Goal: Information Seeking & Learning: Learn about a topic

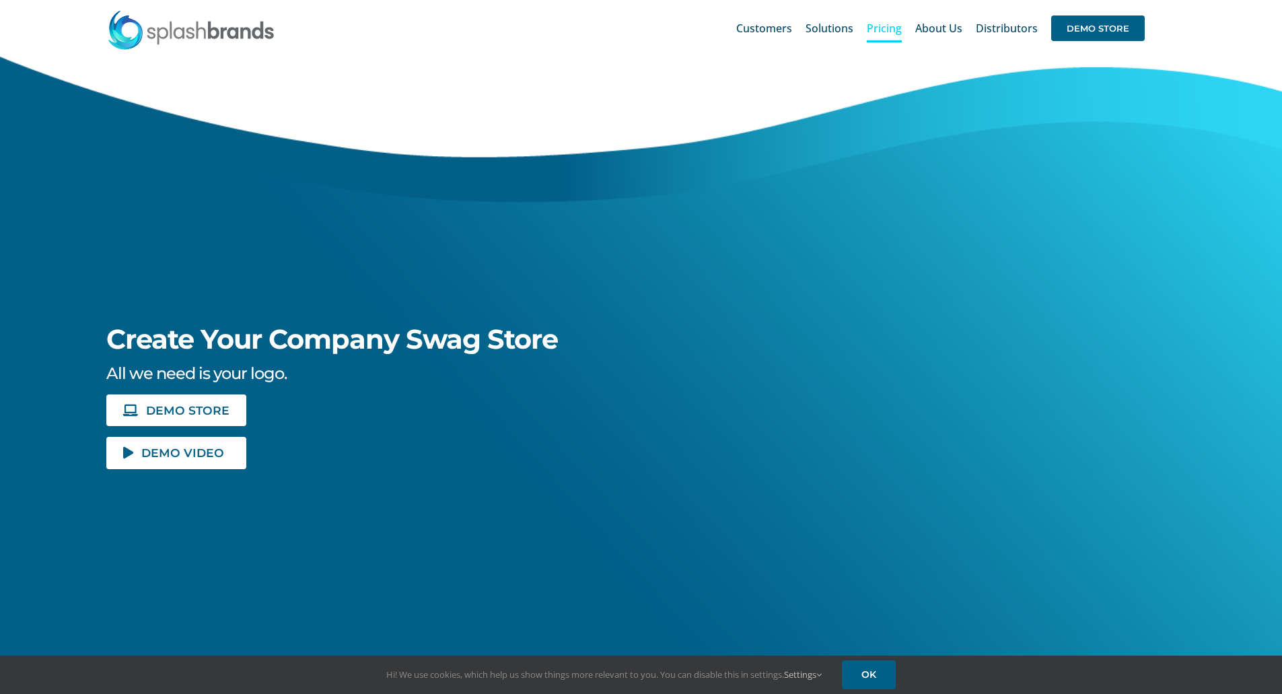
click at [889, 26] on span "Pricing" at bounding box center [883, 28] width 35 height 11
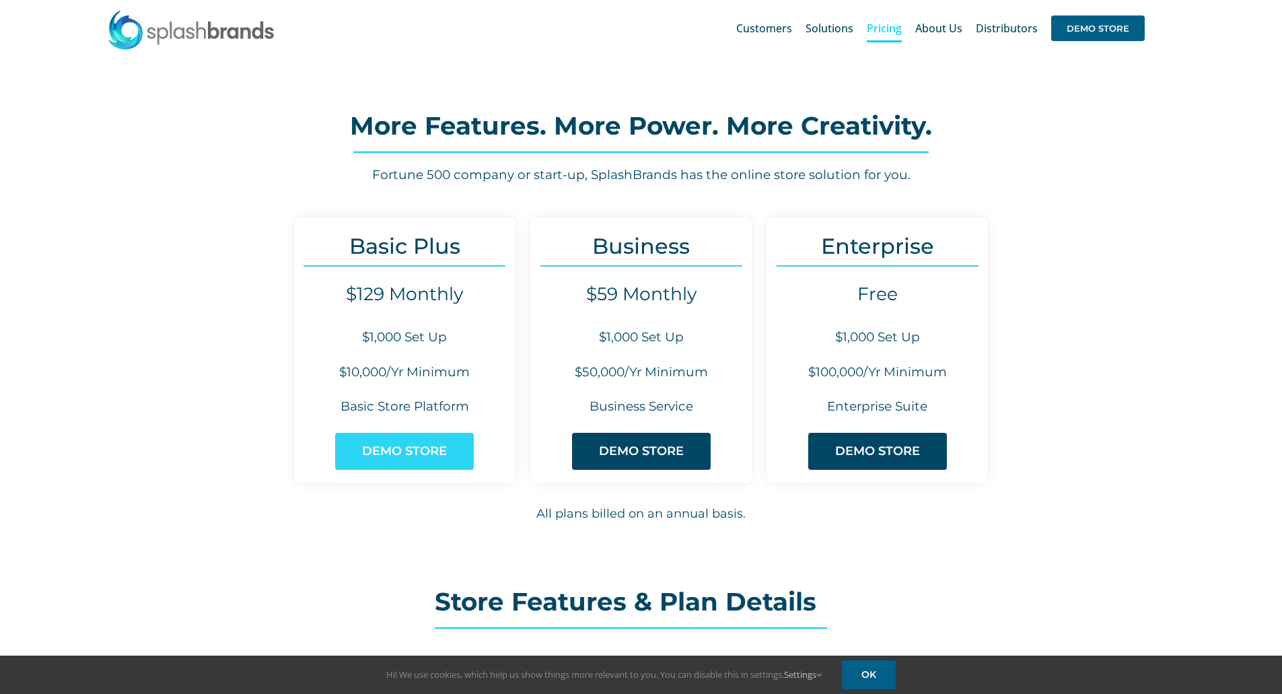
click at [392, 448] on span "DEMO STORE" at bounding box center [404, 451] width 85 height 14
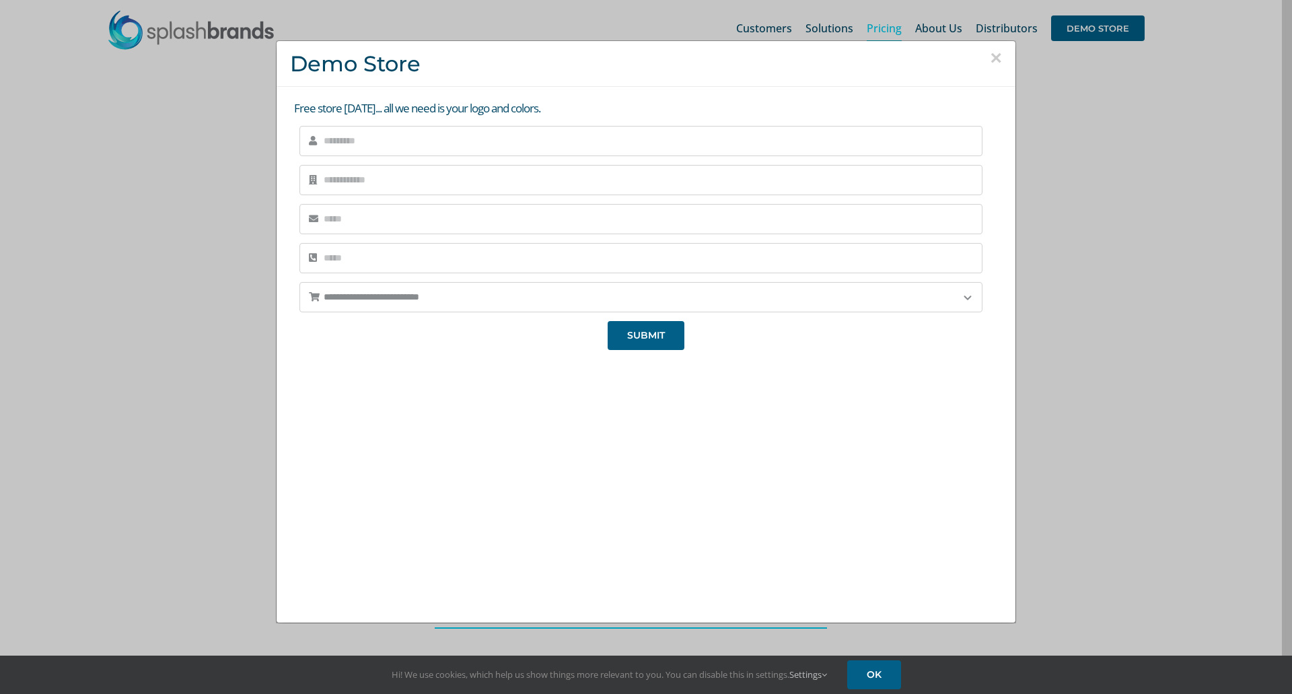
click at [993, 57] on button "×" at bounding box center [996, 58] width 12 height 20
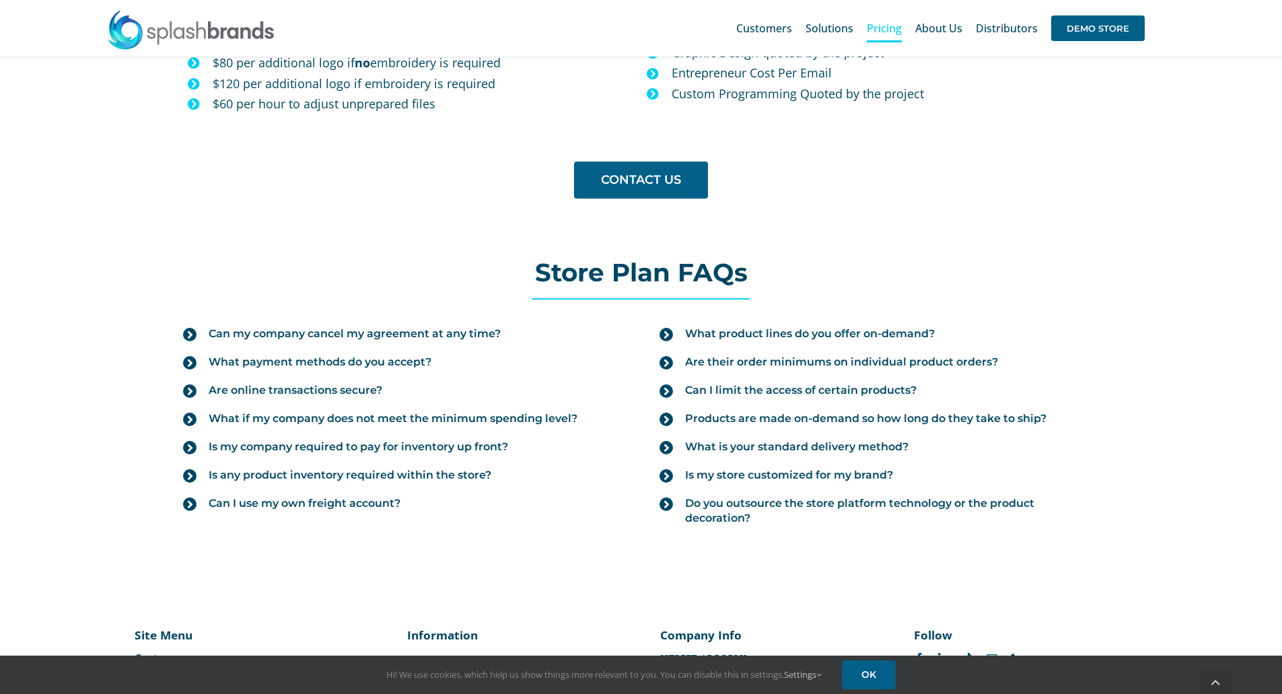
scroll to position [1329, 0]
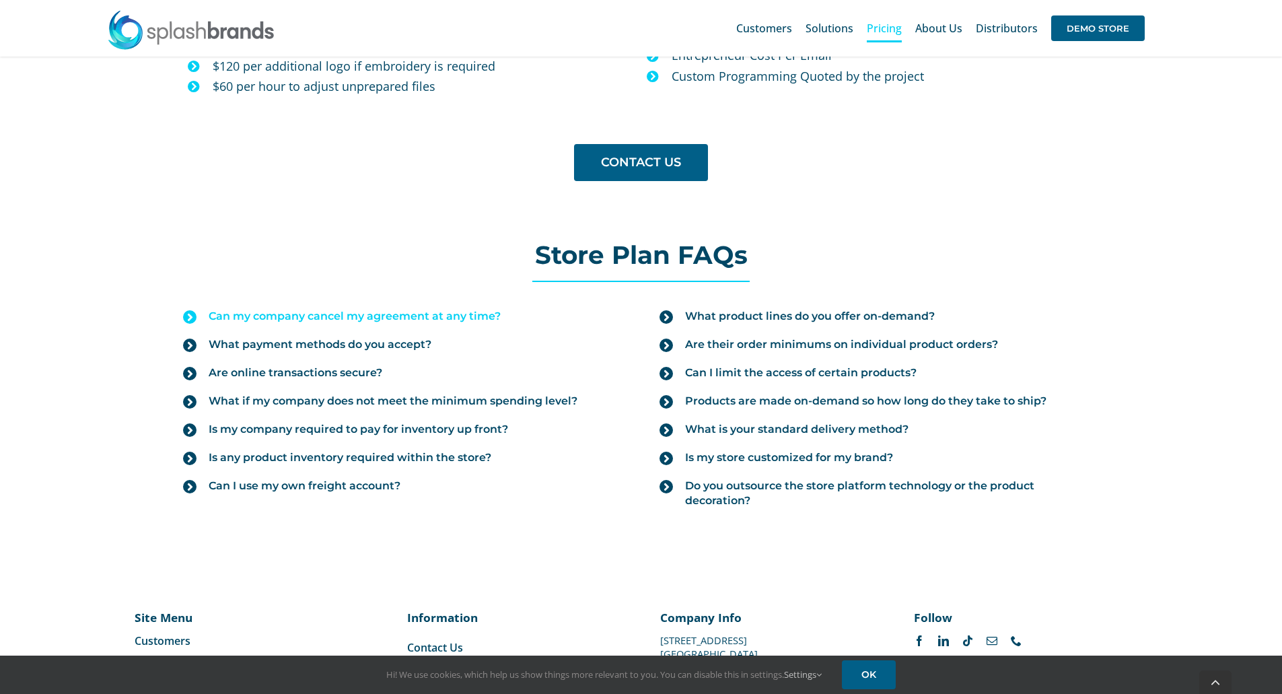
click at [262, 315] on span "Can my company cancel my agreement at any time?" at bounding box center [355, 316] width 292 height 15
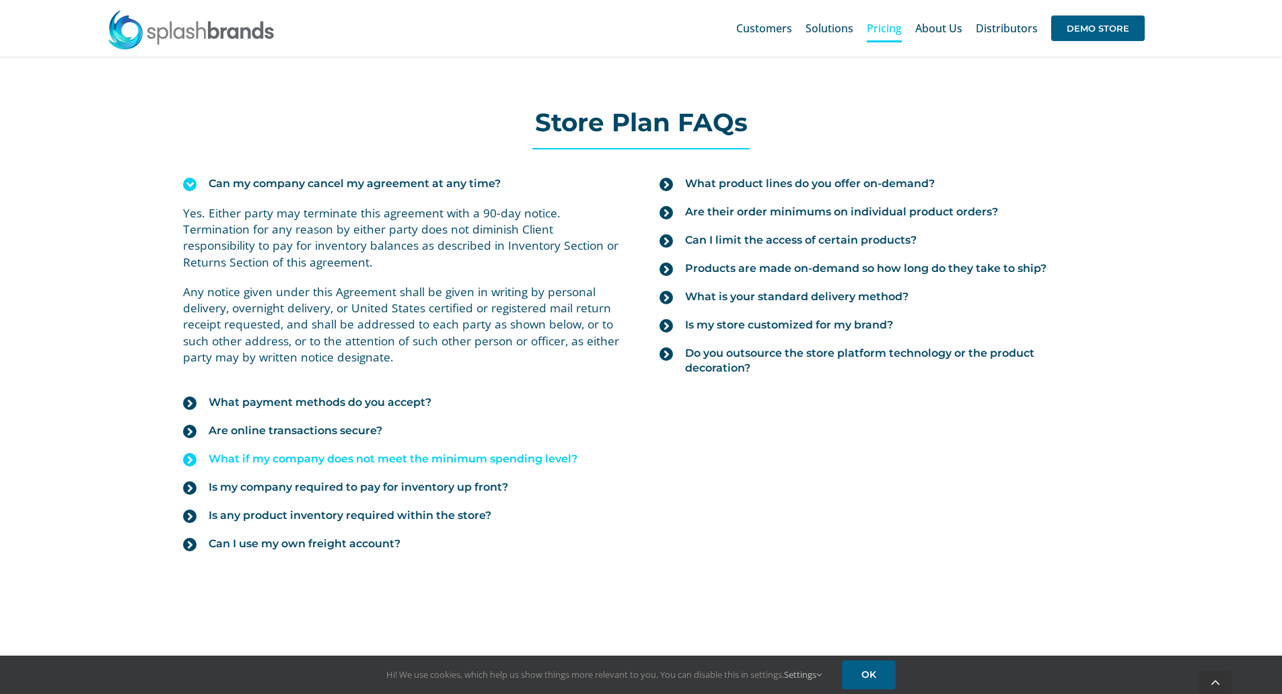
scroll to position [1480, 0]
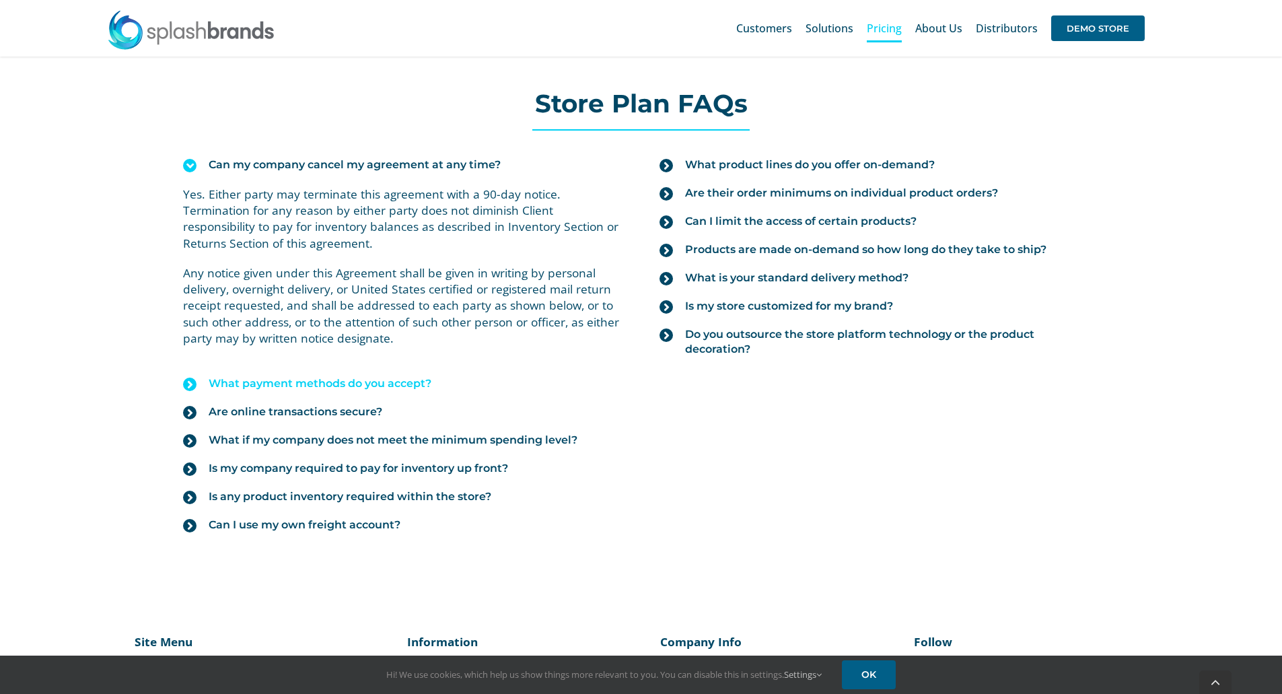
click at [320, 379] on span "What payment methods do you accept?" at bounding box center [320, 383] width 223 height 15
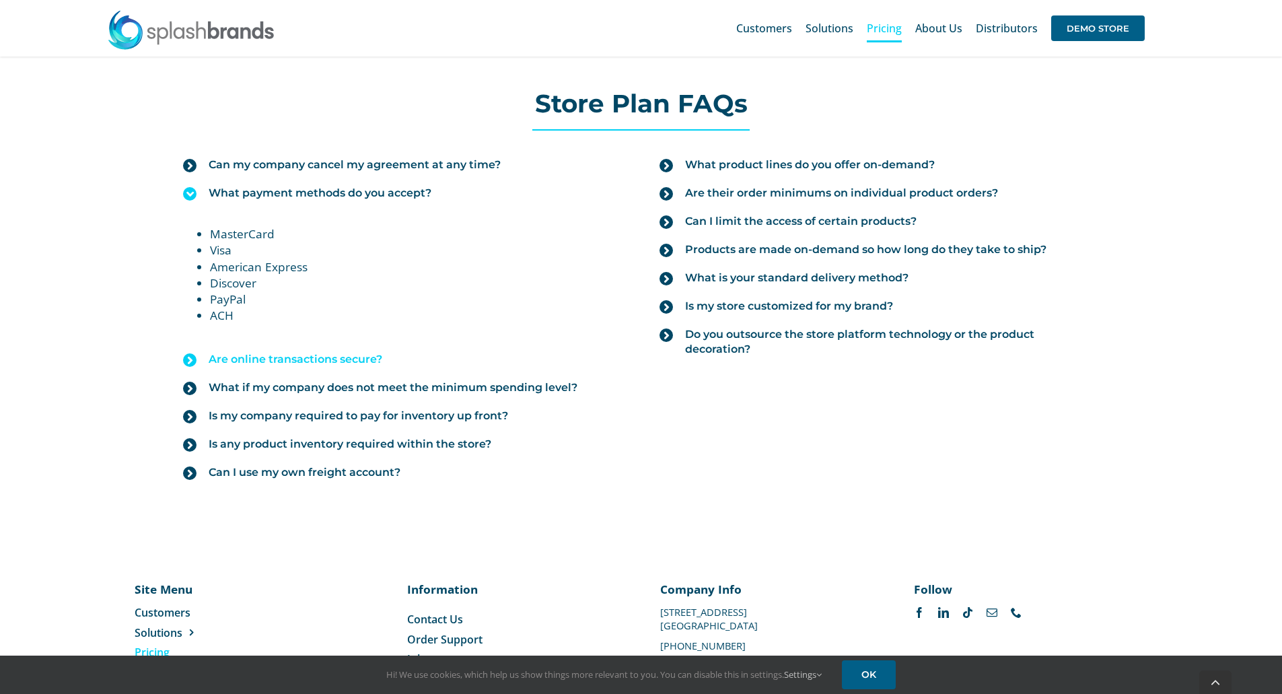
click at [289, 355] on span "Are online transactions secure?" at bounding box center [296, 359] width 174 height 15
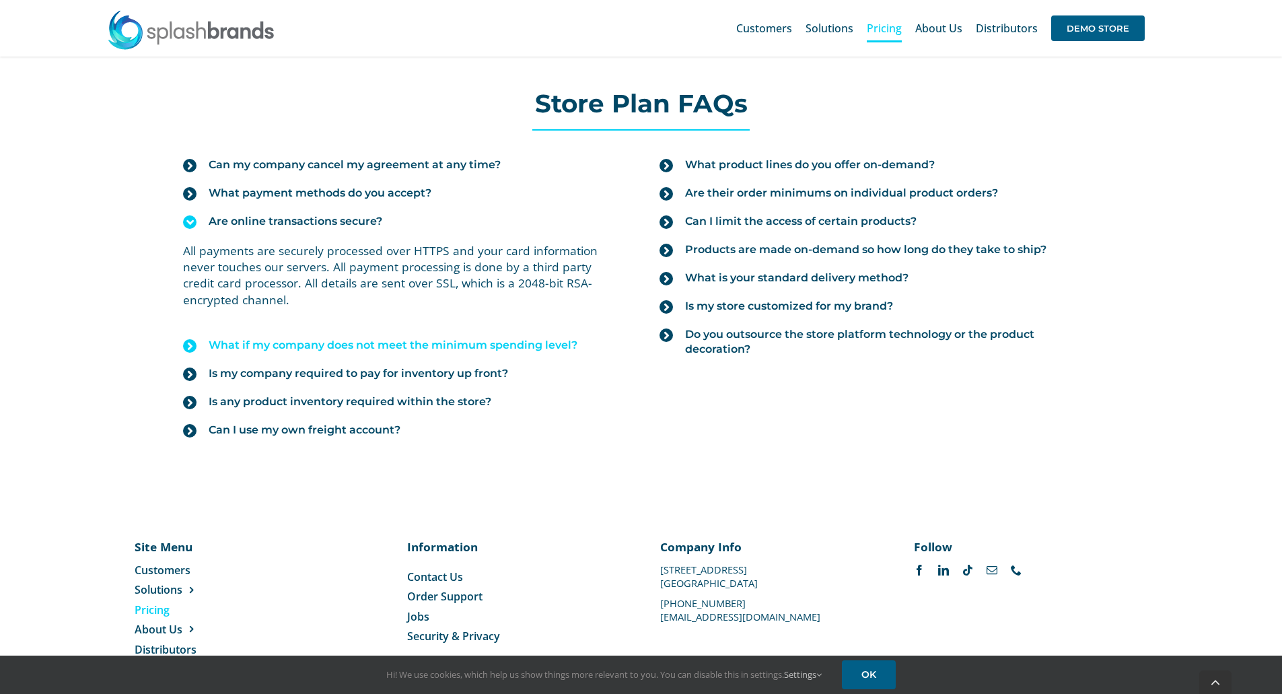
click at [307, 350] on span "What if my company does not meet the minimum spending level?" at bounding box center [393, 345] width 369 height 15
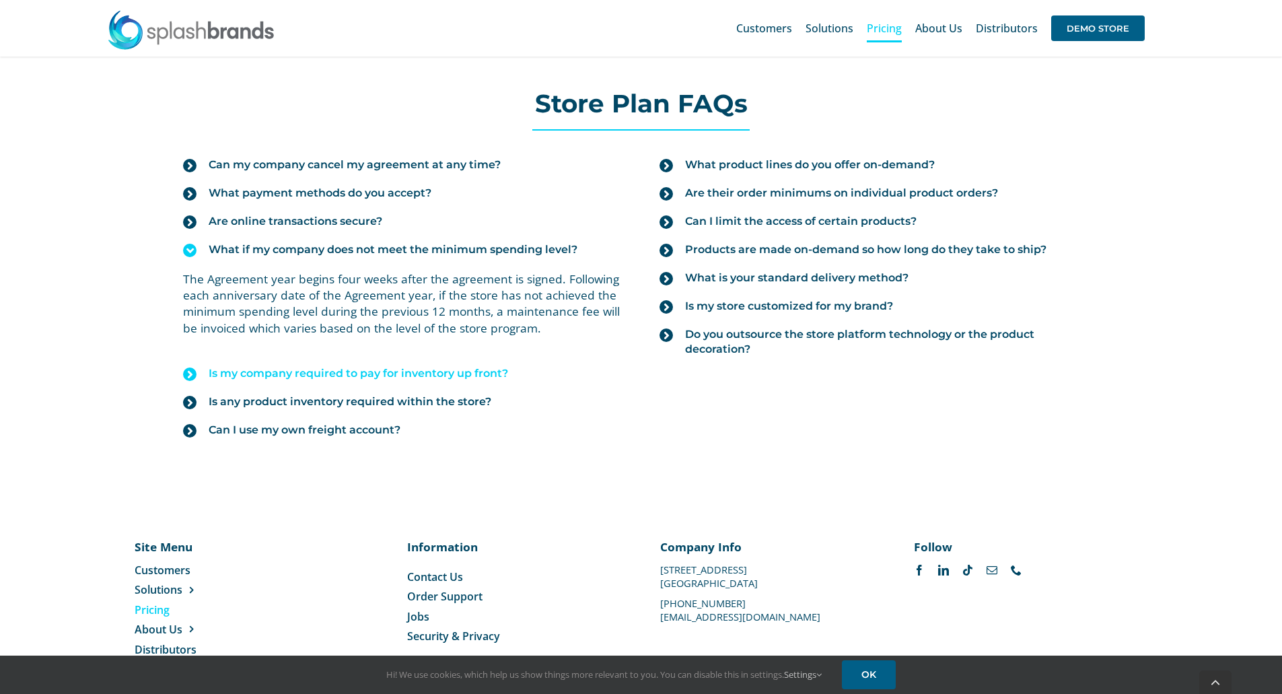
click at [241, 370] on span "Is my company required to pay for inventory up front?" at bounding box center [358, 373] width 299 height 15
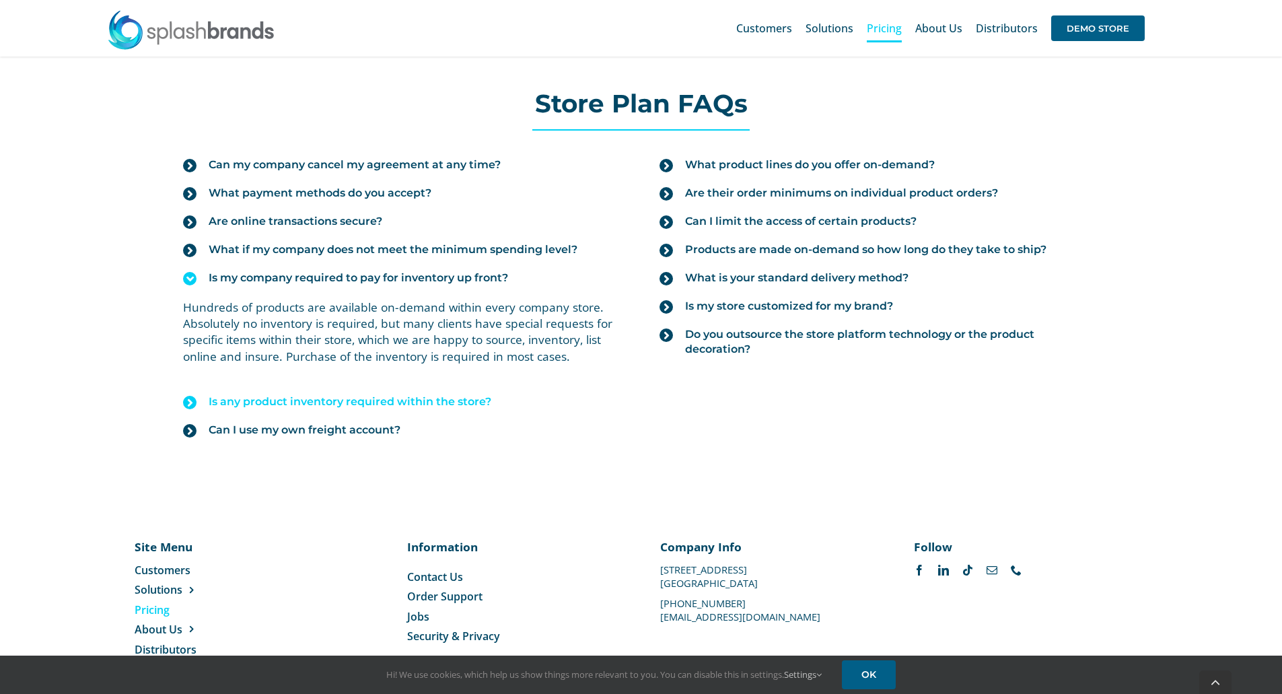
click at [283, 397] on span "Is any product inventory required within the store?" at bounding box center [350, 401] width 283 height 15
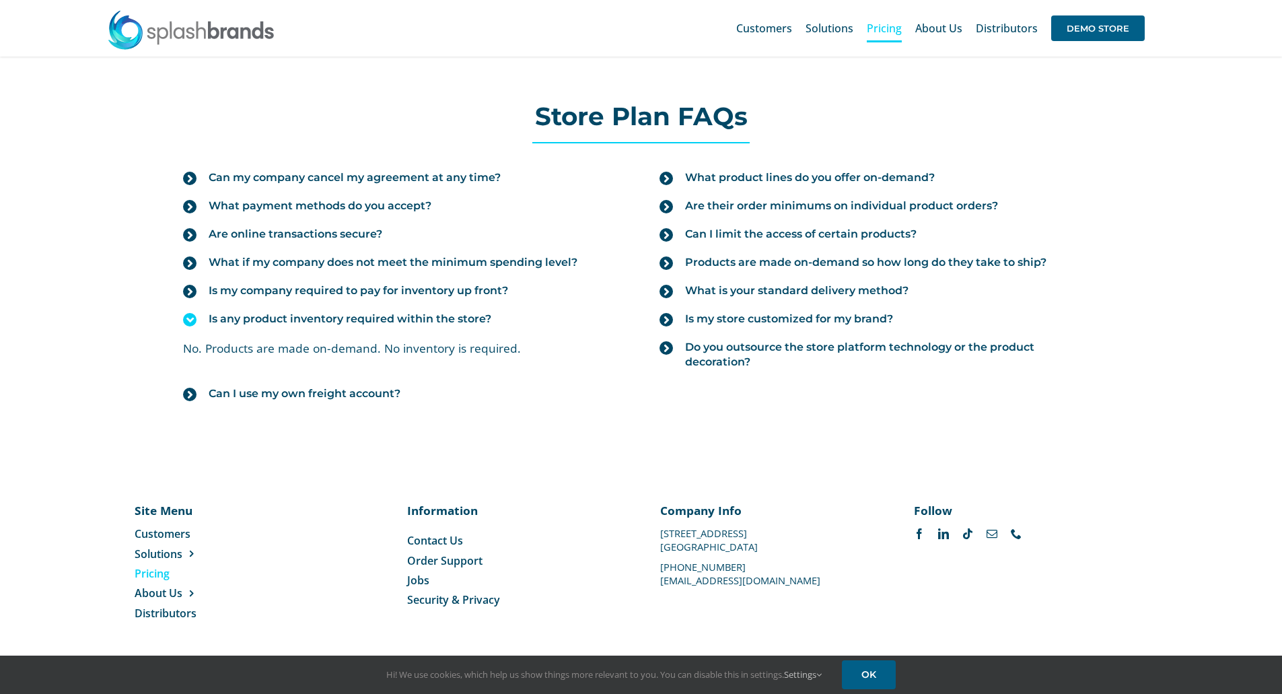
scroll to position [1467, 0]
click at [266, 402] on link "Can I use my own freight account?" at bounding box center [402, 393] width 439 height 28
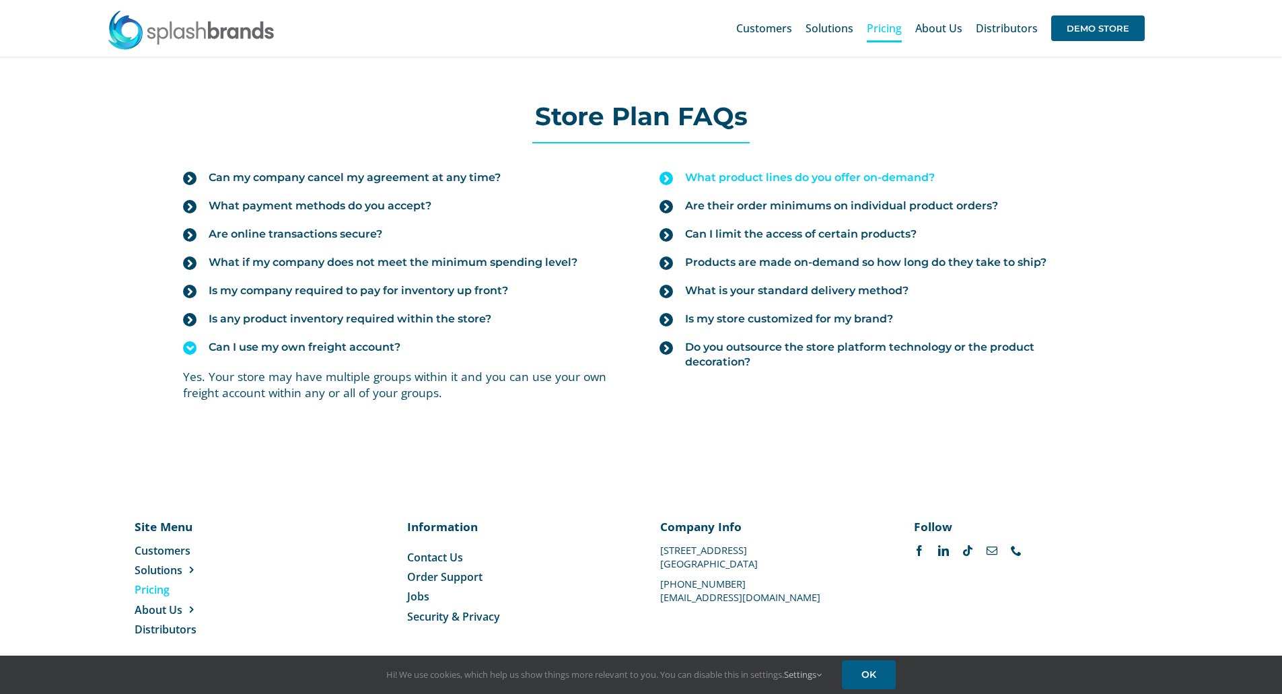
click at [780, 178] on span "What product lines do you offer on-demand?" at bounding box center [810, 177] width 250 height 15
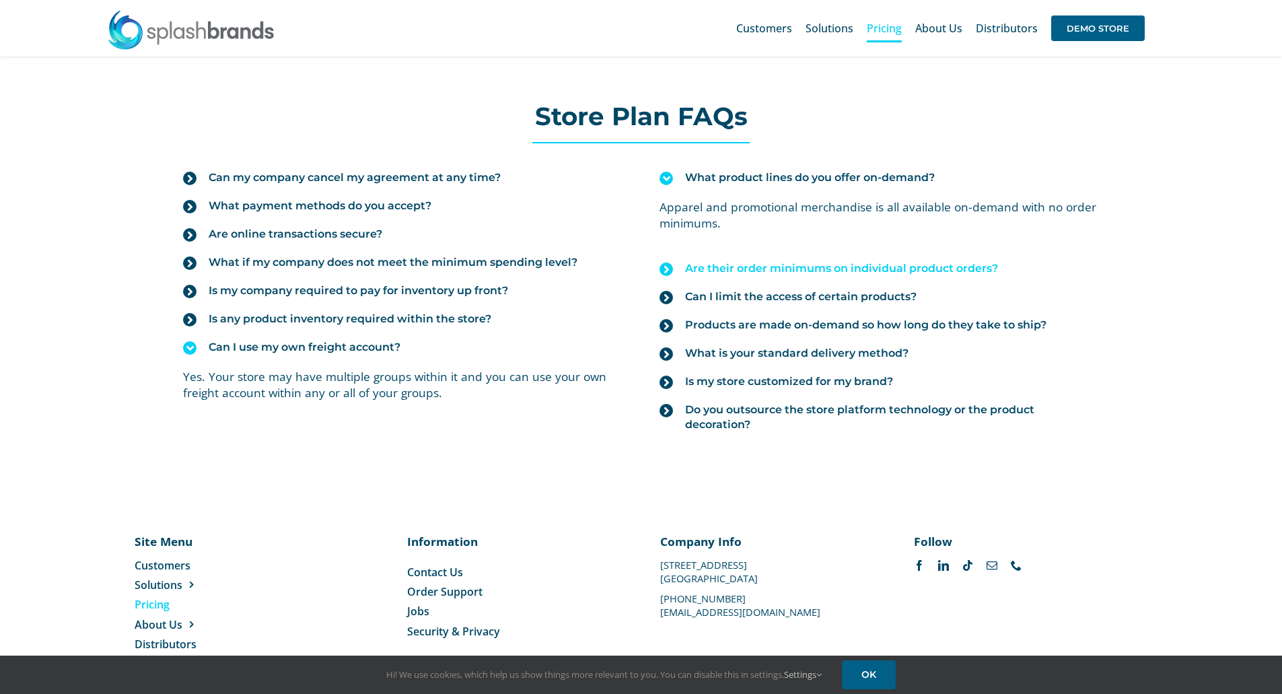
click at [903, 264] on span "Are their order minimums on individual product orders?" at bounding box center [841, 268] width 313 height 15
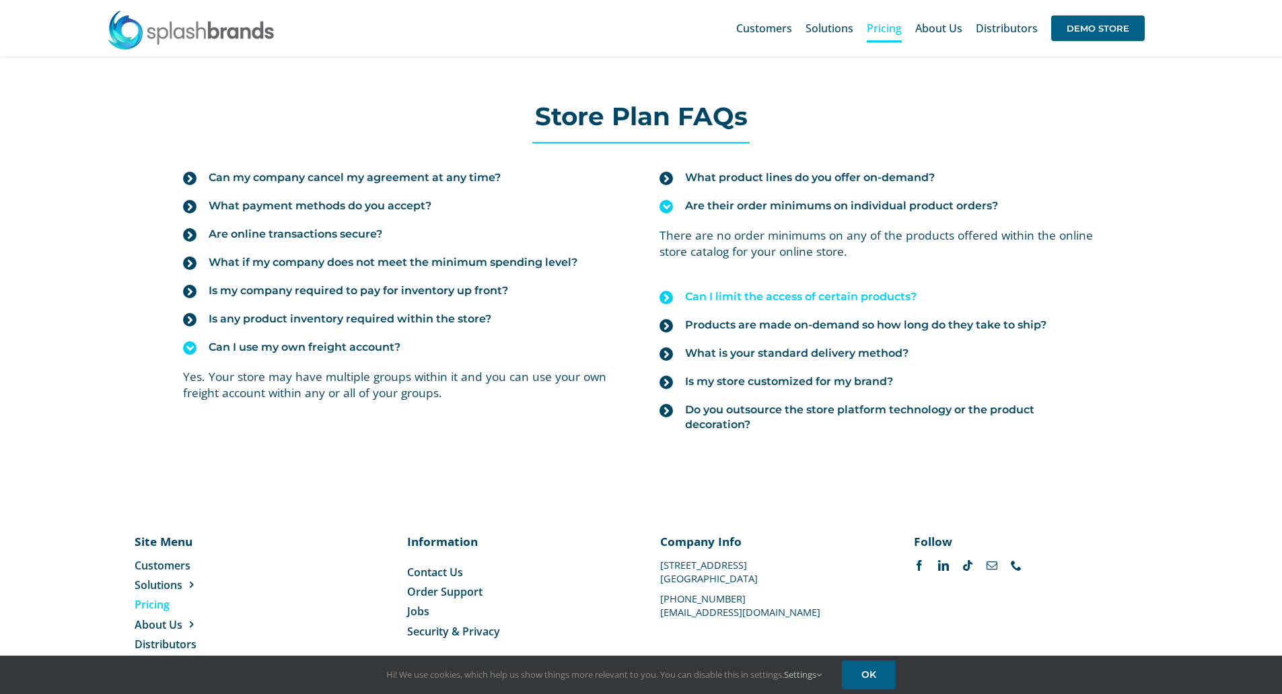
click at [800, 294] on span "Can I limit the access of certain products?" at bounding box center [800, 296] width 231 height 15
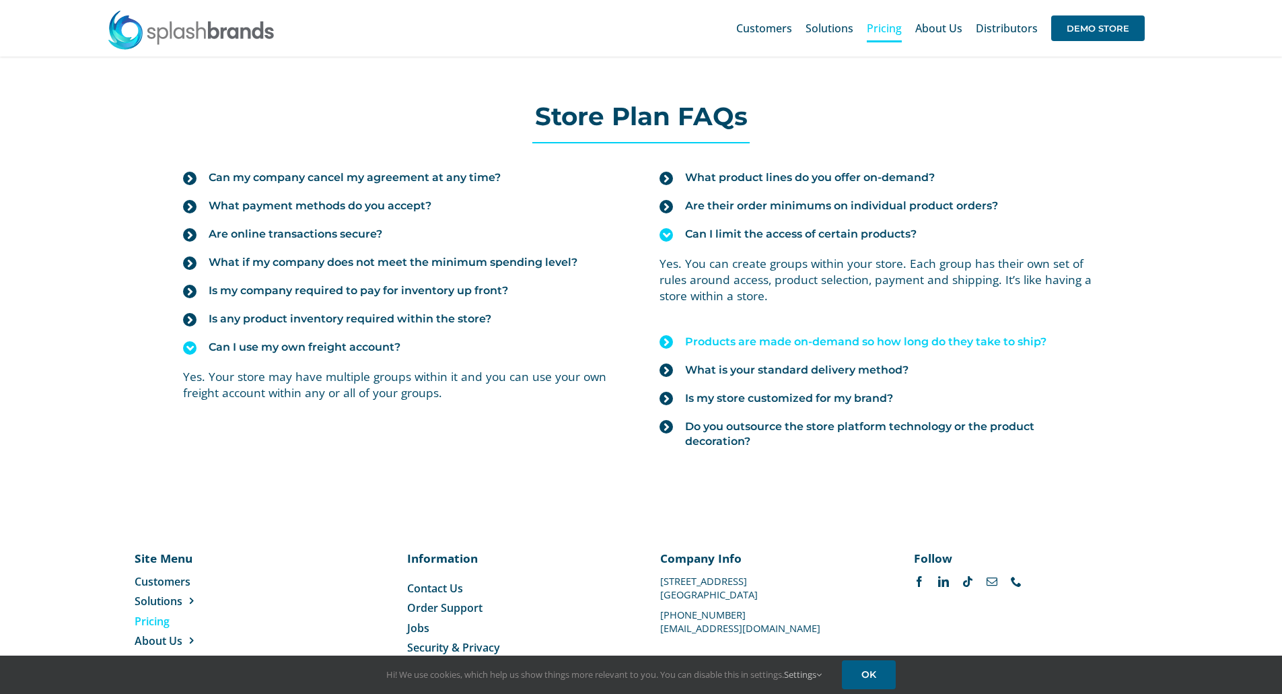
click at [946, 343] on span "Products are made on-demand so how long do they take to ship?" at bounding box center [865, 341] width 361 height 15
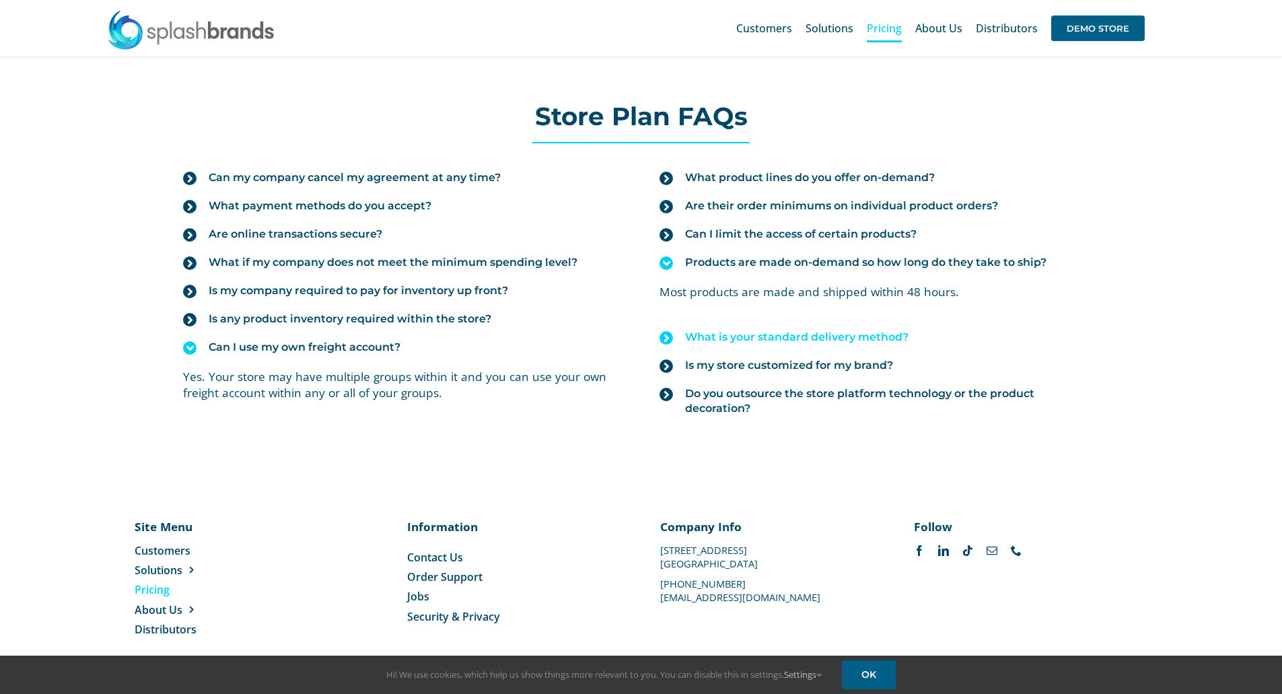
click at [721, 336] on span "What is your standard delivery method?" at bounding box center [796, 337] width 223 height 15
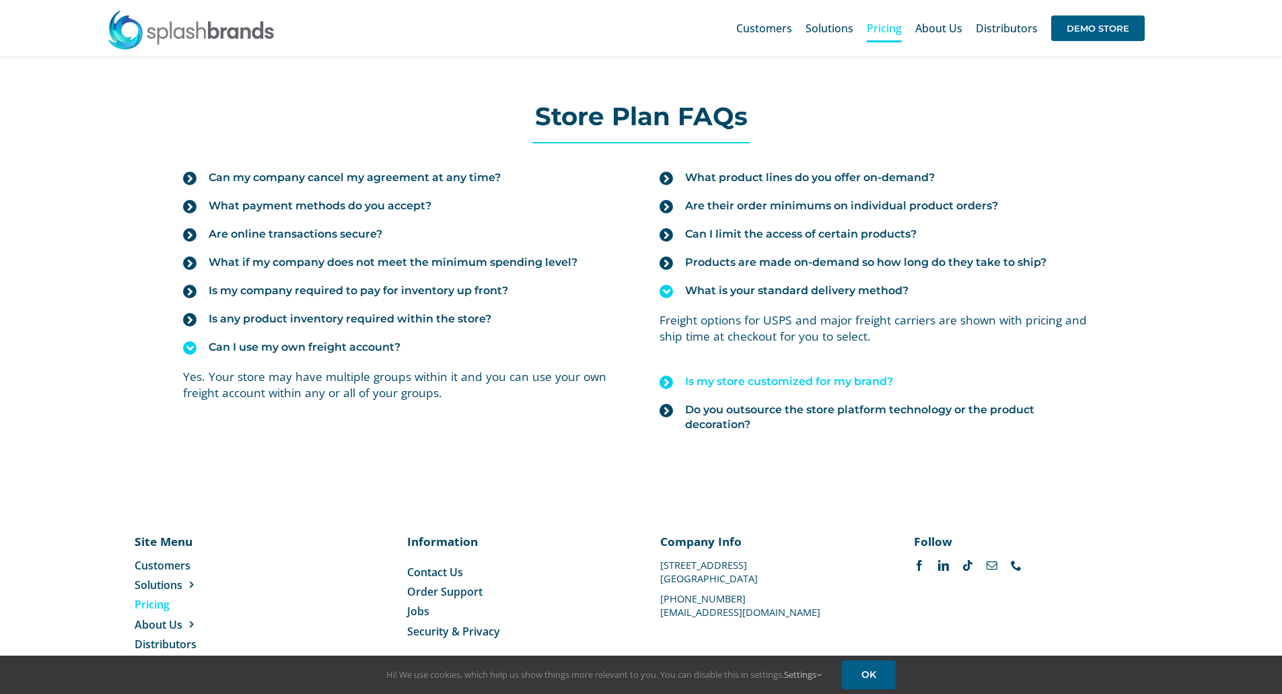
click at [735, 377] on span "Is my store customized for my brand?" at bounding box center [789, 381] width 208 height 15
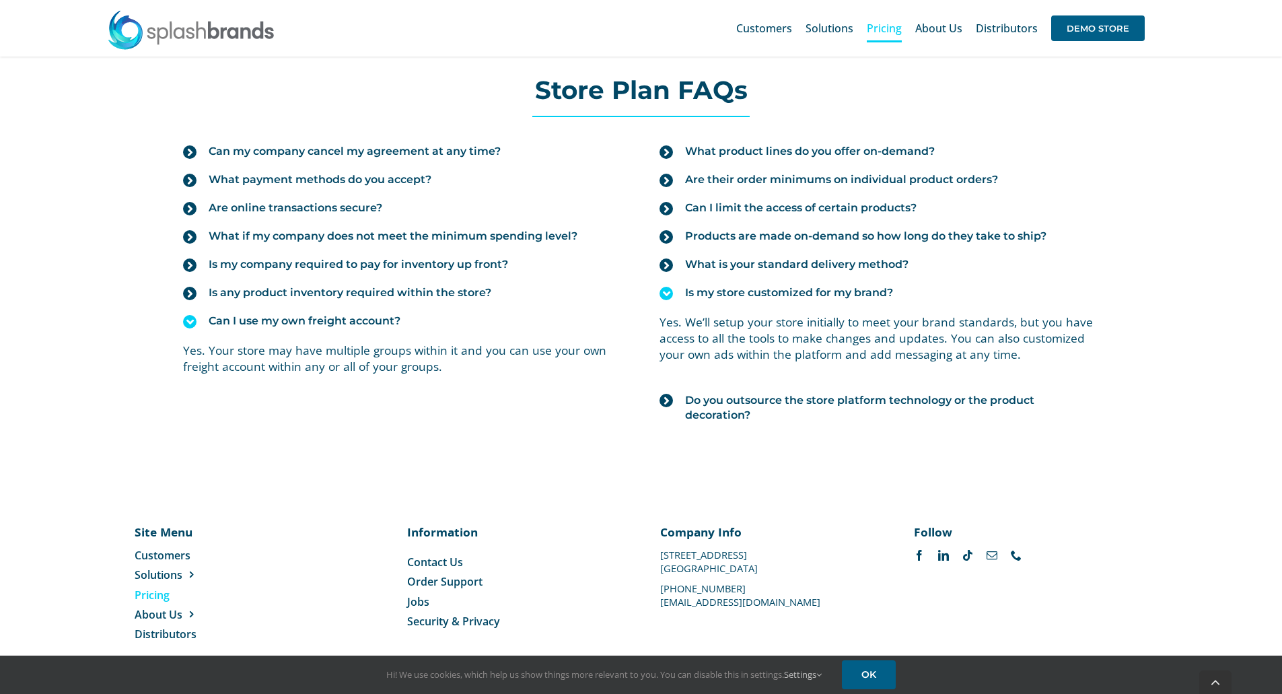
scroll to position [1515, 0]
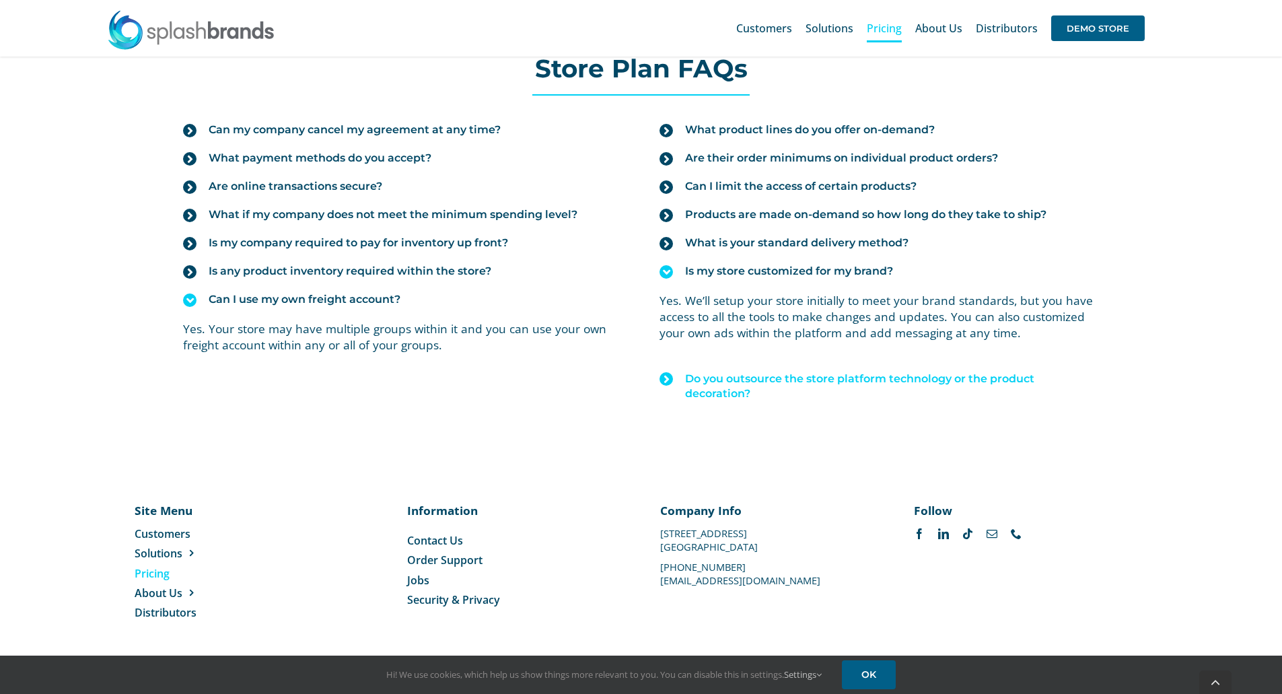
click at [802, 374] on span "Do you outsource the store platform technology or the product decoration?" at bounding box center [891, 386] width 413 height 30
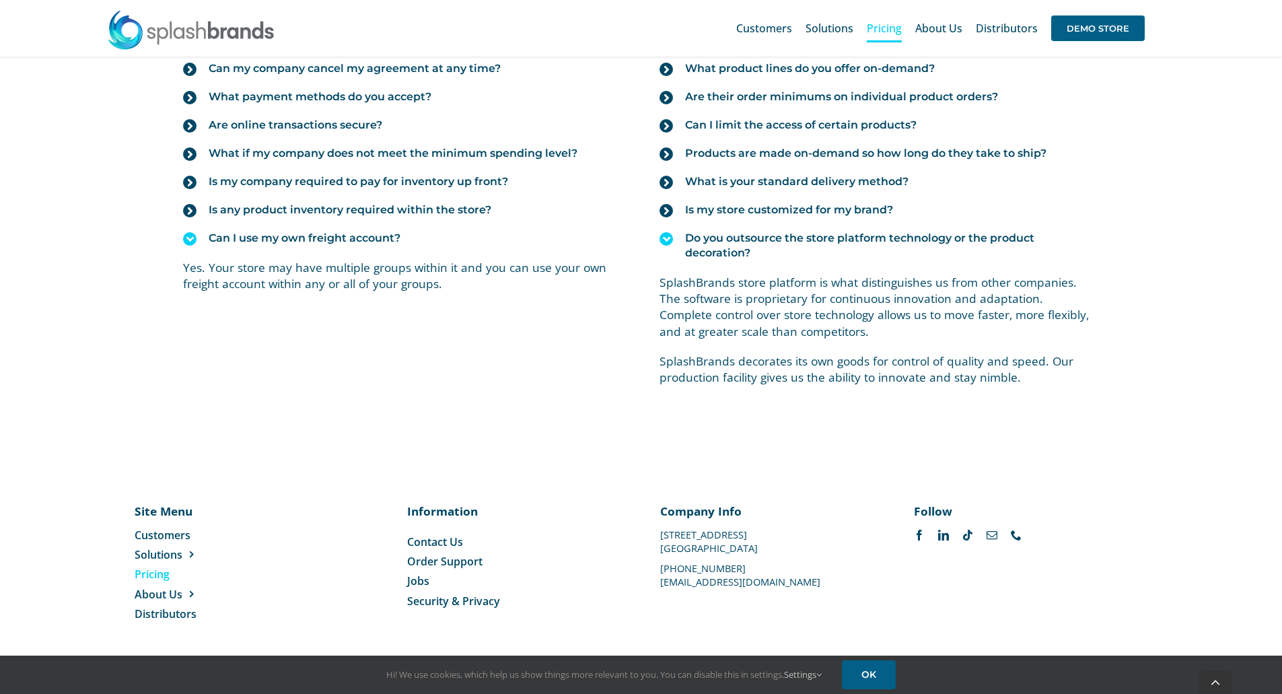
scroll to position [1578, 0]
click at [437, 603] on span "Security & Privacy" at bounding box center [453, 599] width 93 height 15
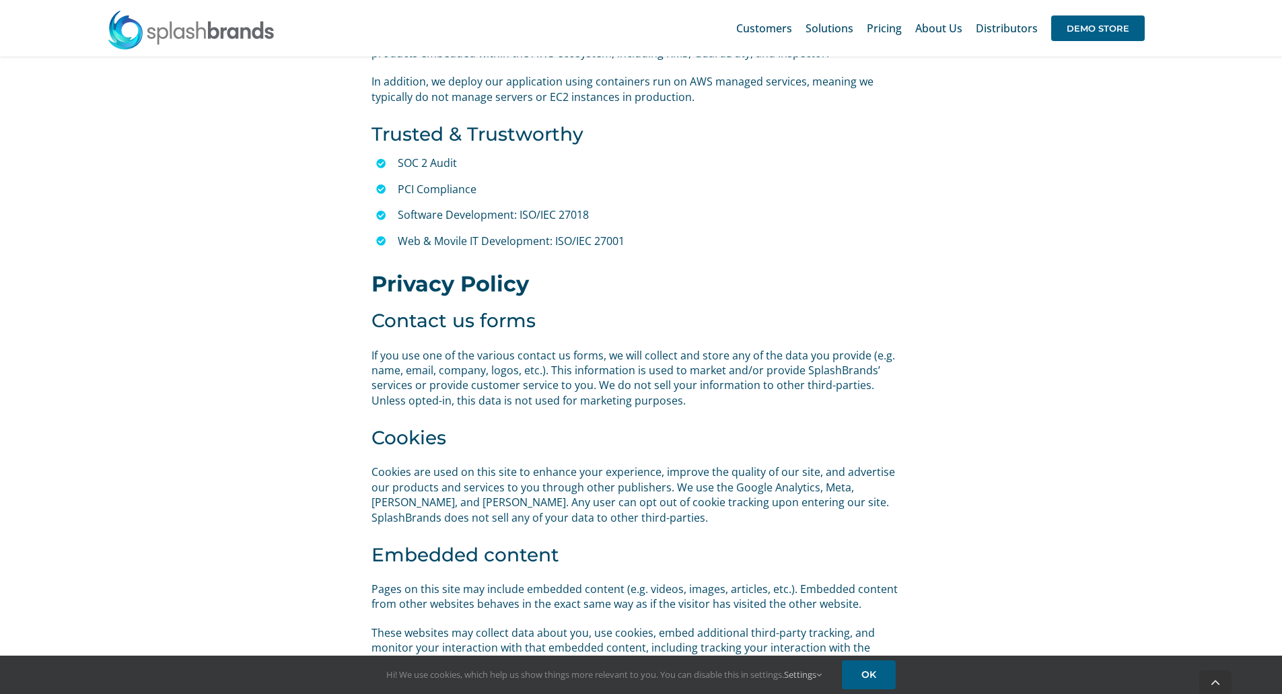
scroll to position [505, 0]
